Goal: Transaction & Acquisition: Purchase product/service

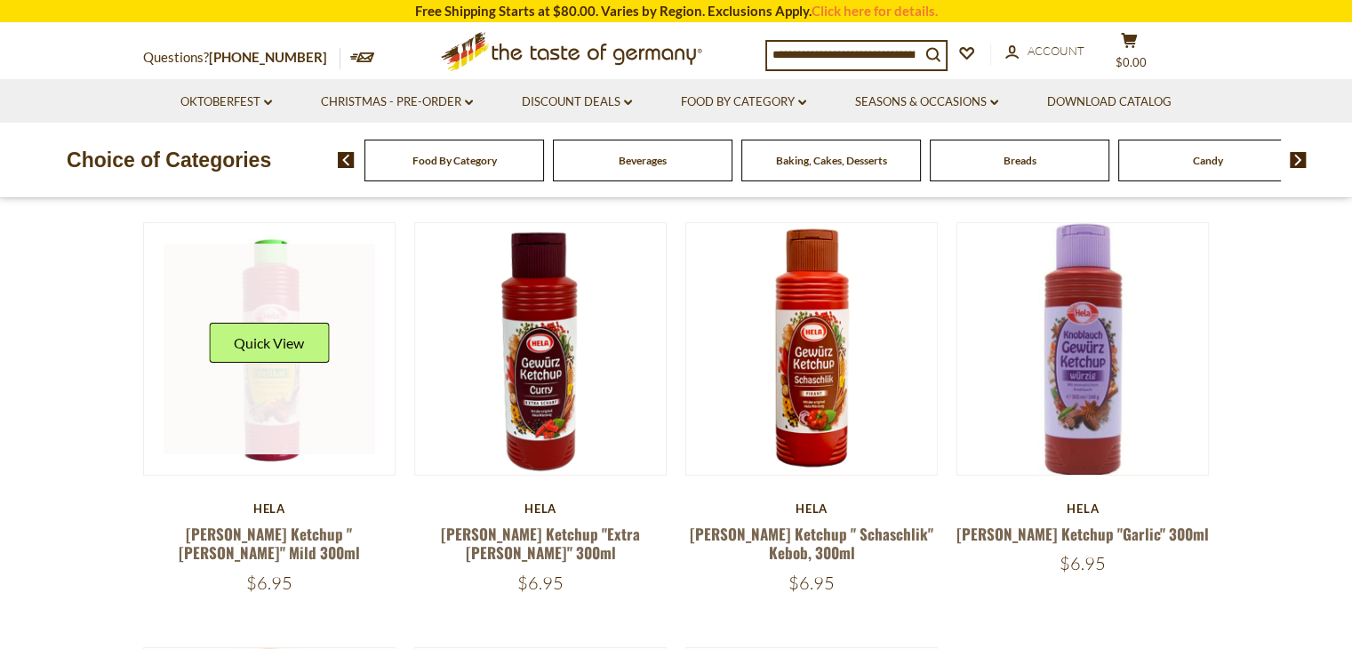
scroll to position [178, 0]
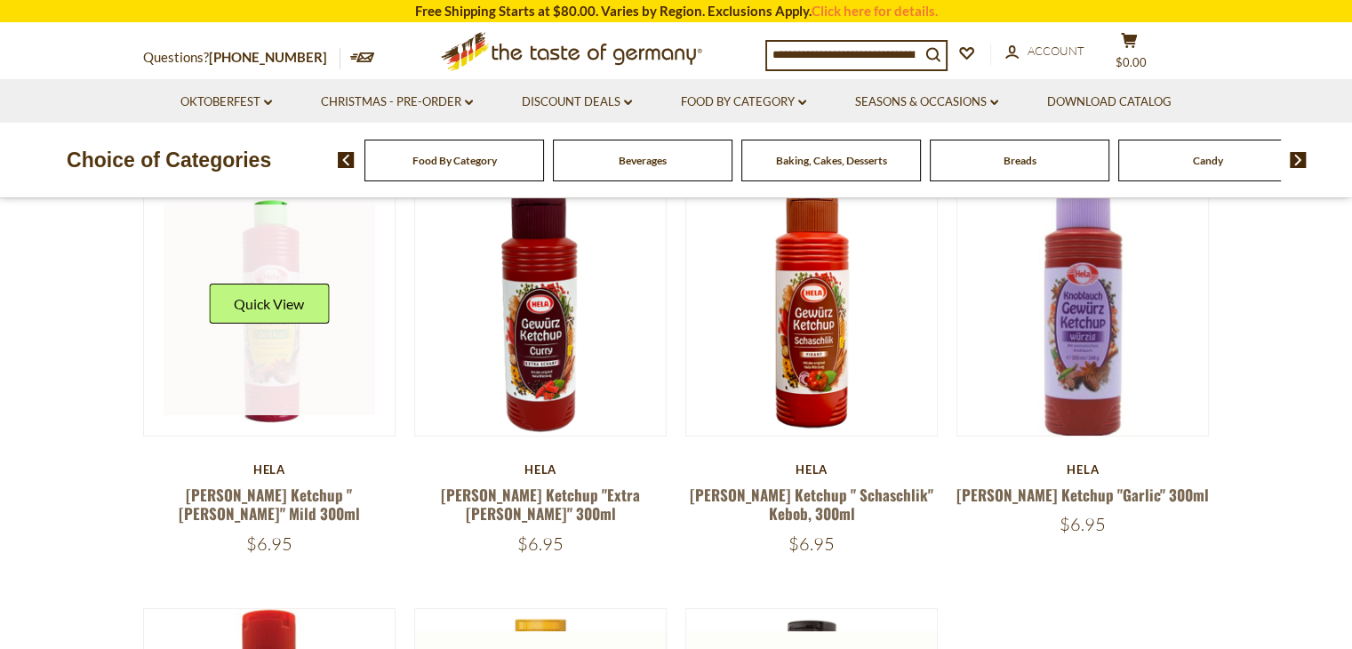
click at [268, 335] on div "Quick View" at bounding box center [269, 310] width 120 height 53
click at [279, 355] on link at bounding box center [270, 310] width 212 height 212
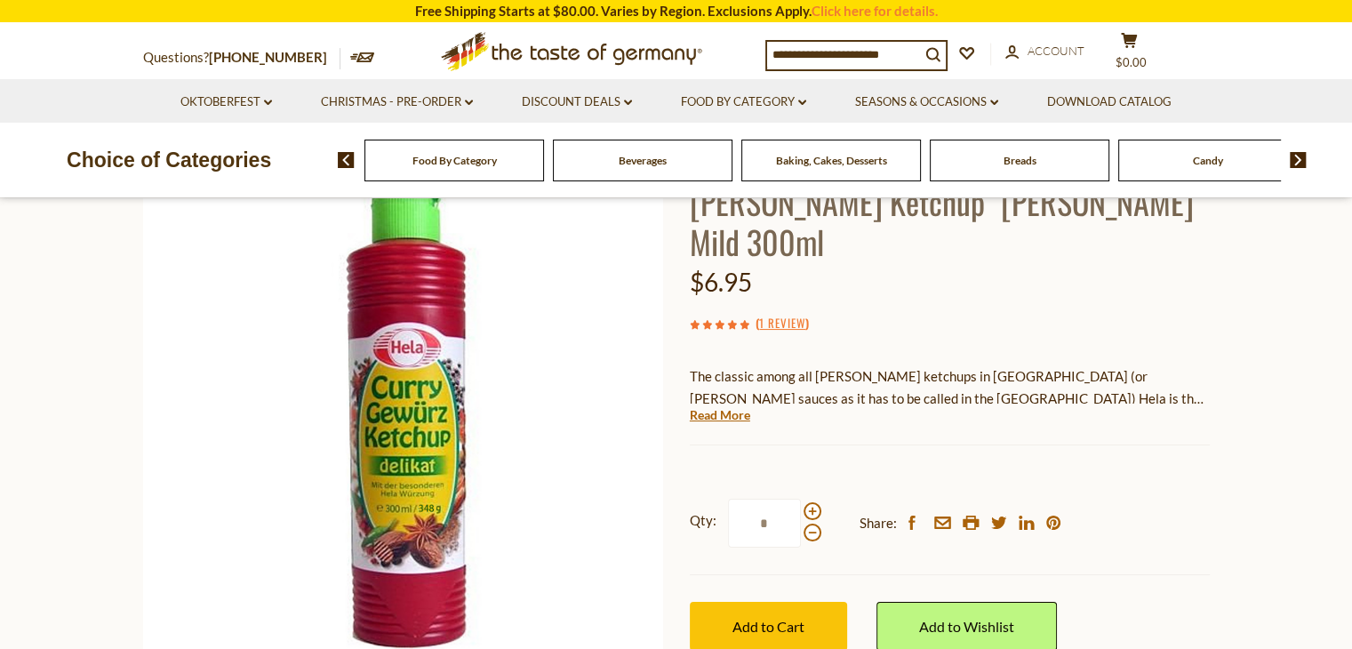
scroll to position [178, 0]
